Goal: Transaction & Acquisition: Purchase product/service

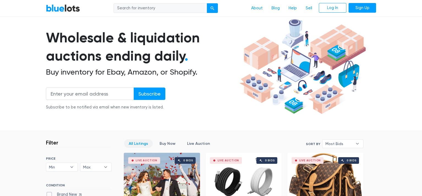
scroll to position [110, 0]
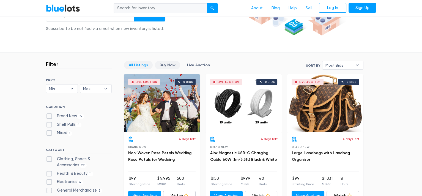
click at [164, 65] on link "Buy Now" at bounding box center [167, 65] width 25 height 9
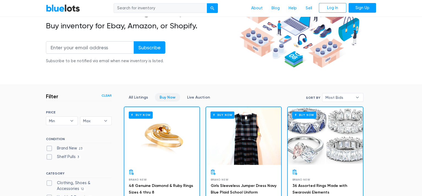
scroll to position [82, 0]
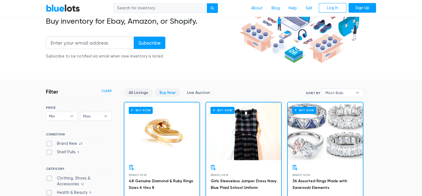
click at [140, 92] on link "All Listings" at bounding box center [138, 92] width 29 height 9
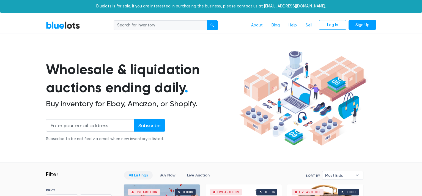
scroll to position [148, 0]
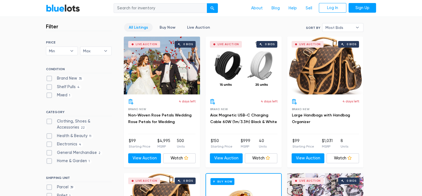
click at [72, 144] on label "Electronics 4" at bounding box center [64, 144] width 37 height 6
click at [49, 144] on input "Electronics 4" at bounding box center [48, 143] width 4 height 4
checkbox input "true"
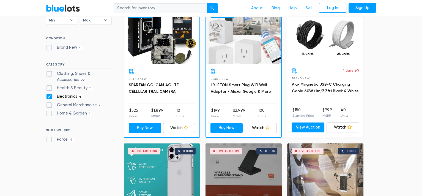
scroll to position [100, 0]
